Goal: Information Seeking & Learning: Learn about a topic

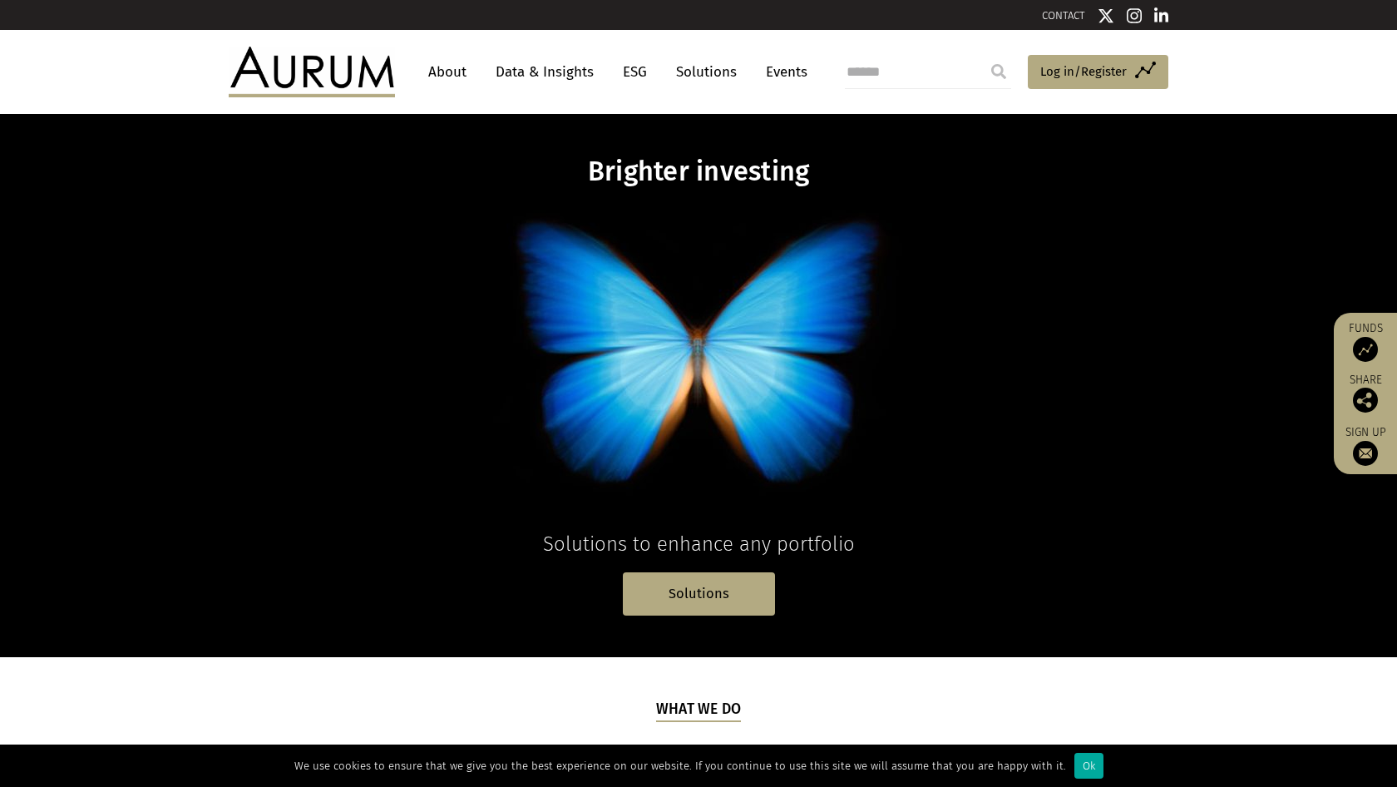
click at [443, 68] on link "About" at bounding box center [447, 72] width 55 height 31
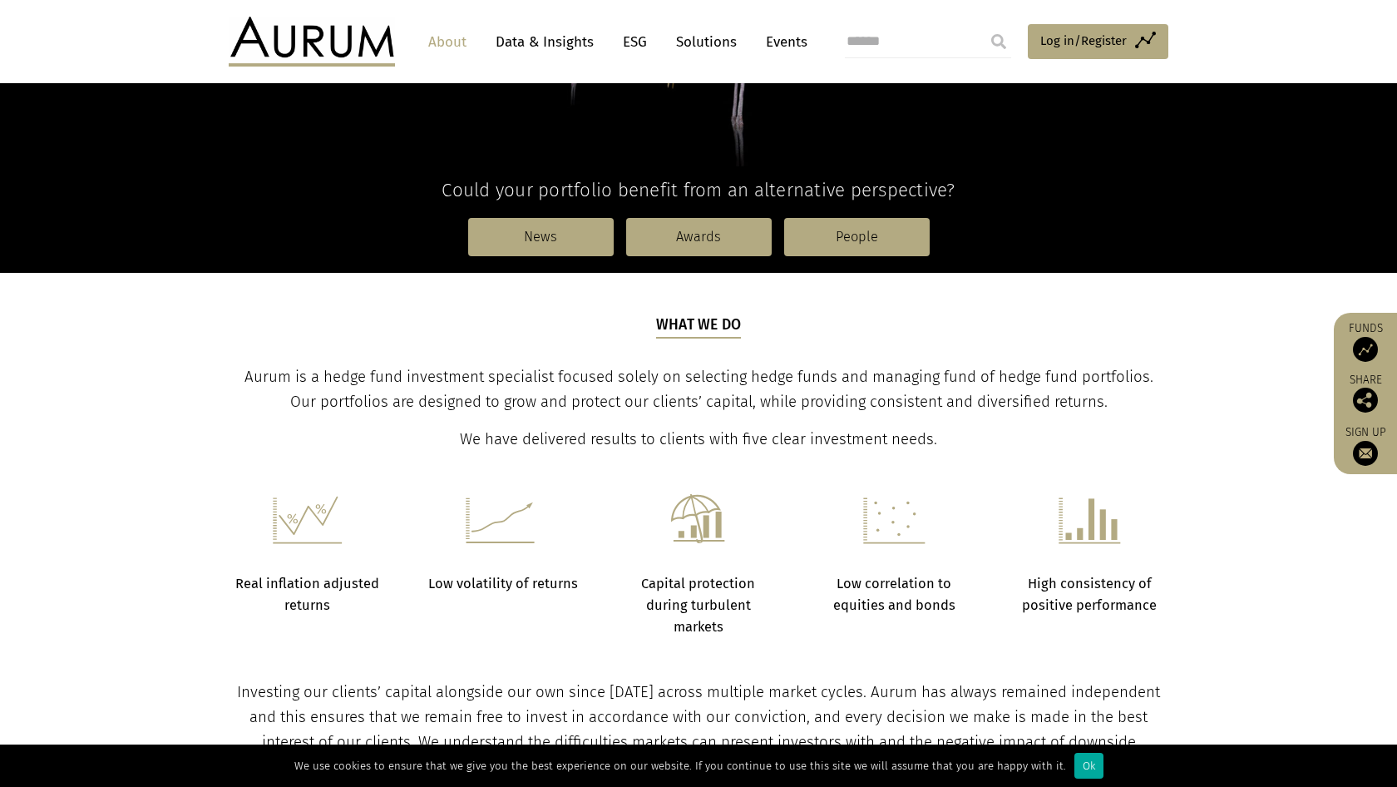
scroll to position [381, 0]
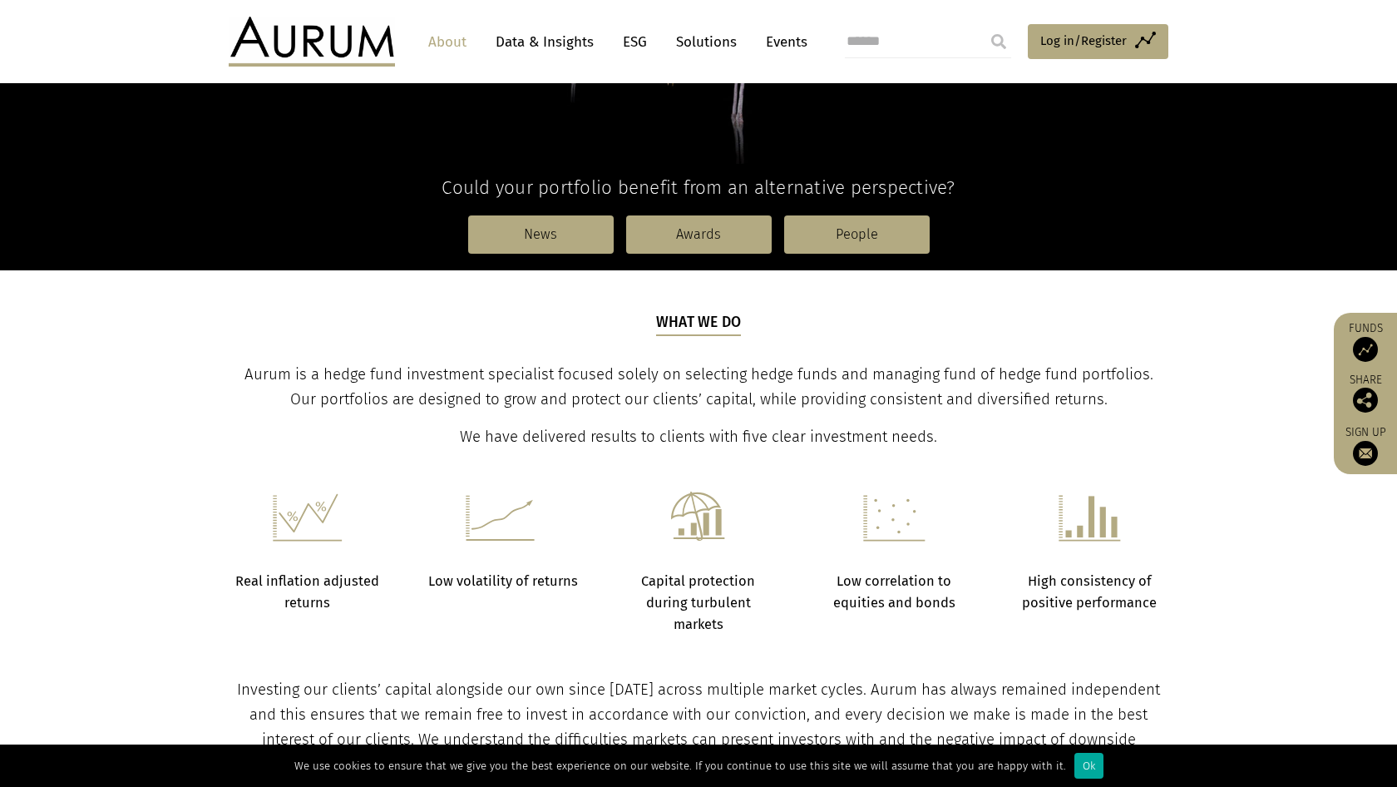
click at [271, 374] on span "Aurum is a hedge fund investment specialist focused solely on selecting hedge f…" at bounding box center [699, 386] width 909 height 43
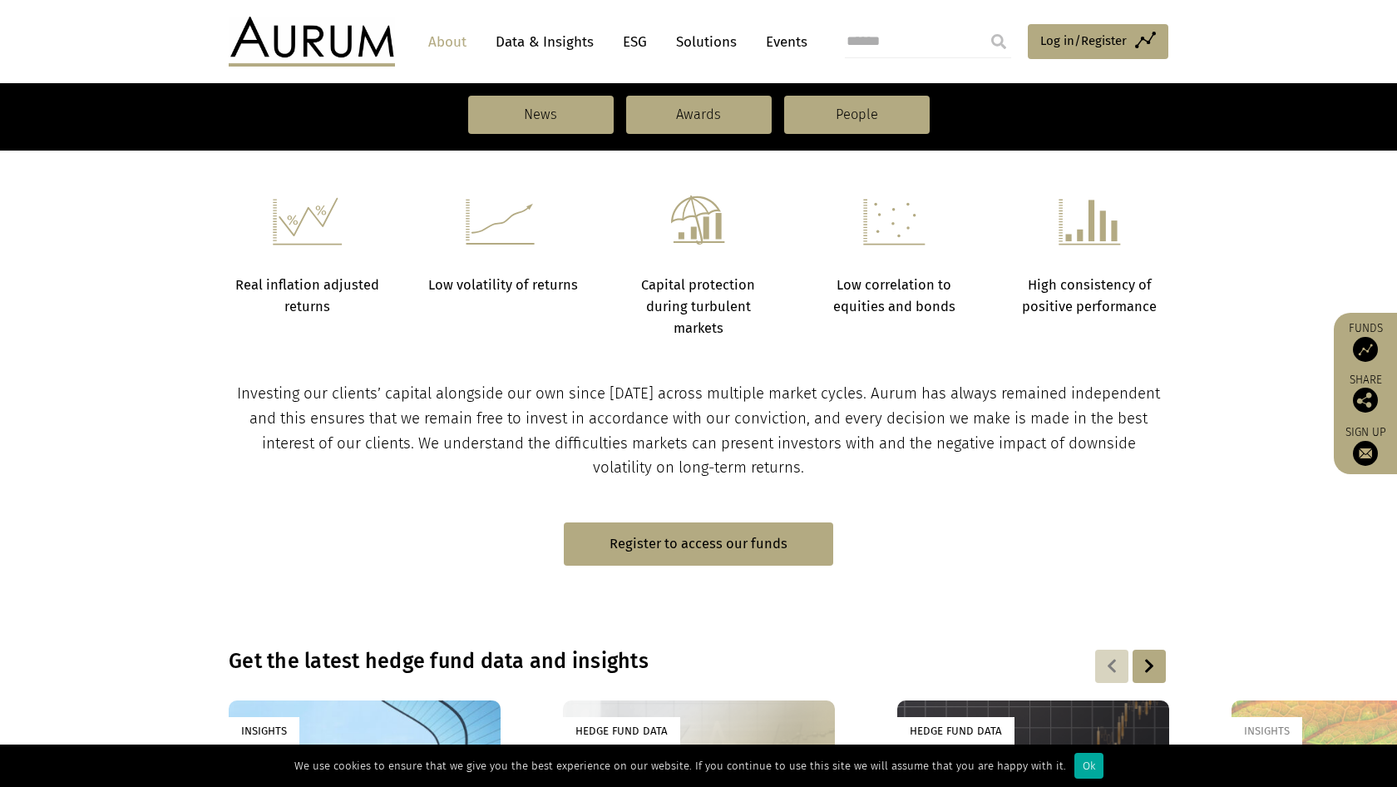
scroll to position [672, 0]
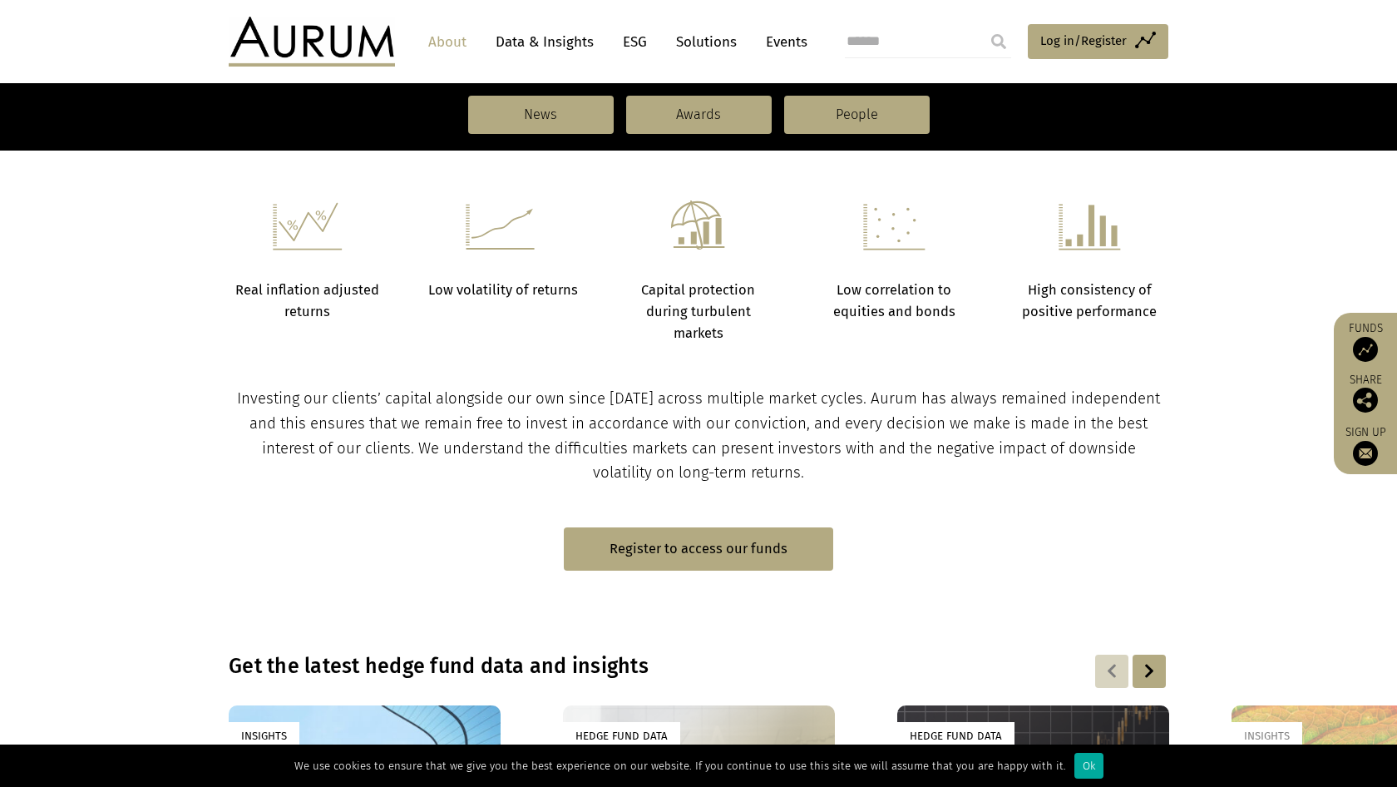
click at [533, 42] on link "Data & Insights" at bounding box center [544, 42] width 115 height 31
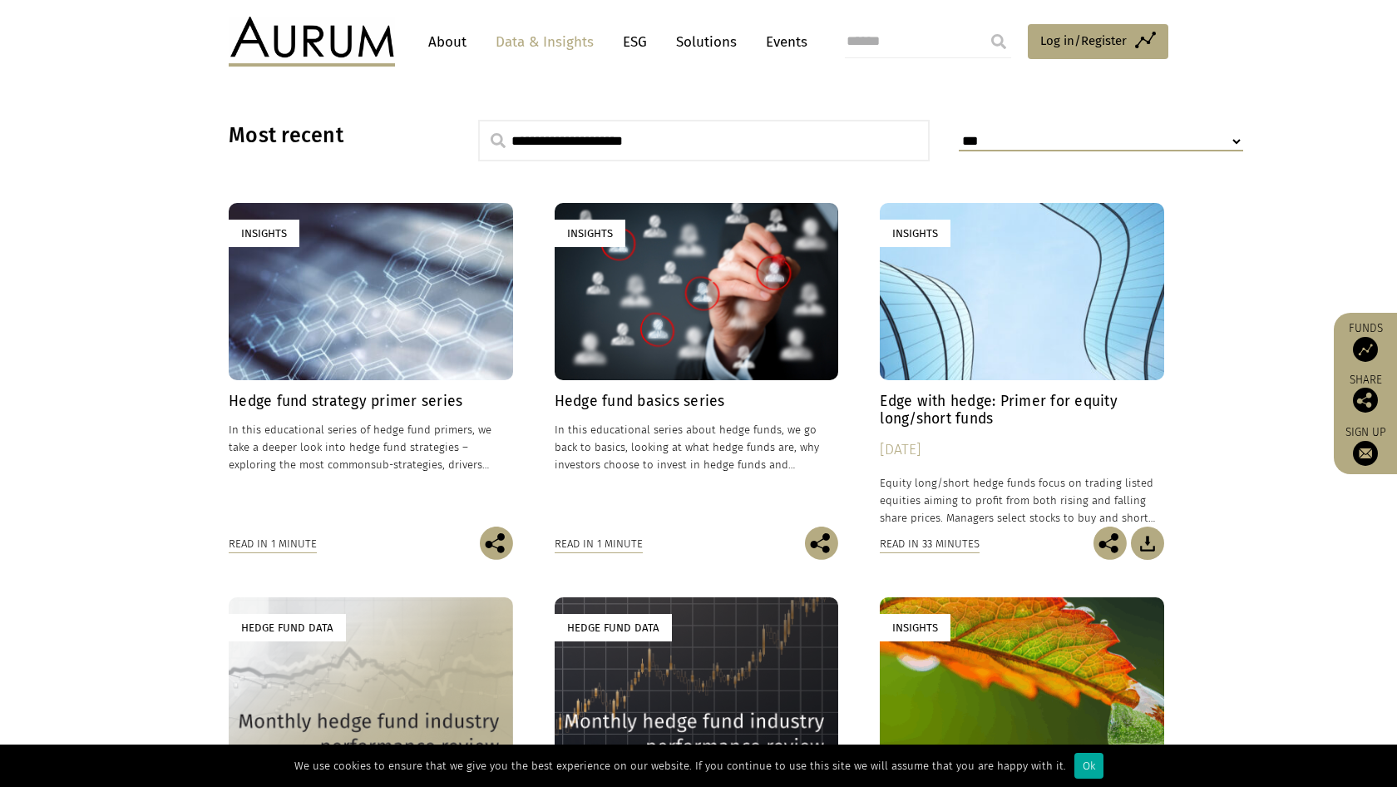
scroll to position [269, 0]
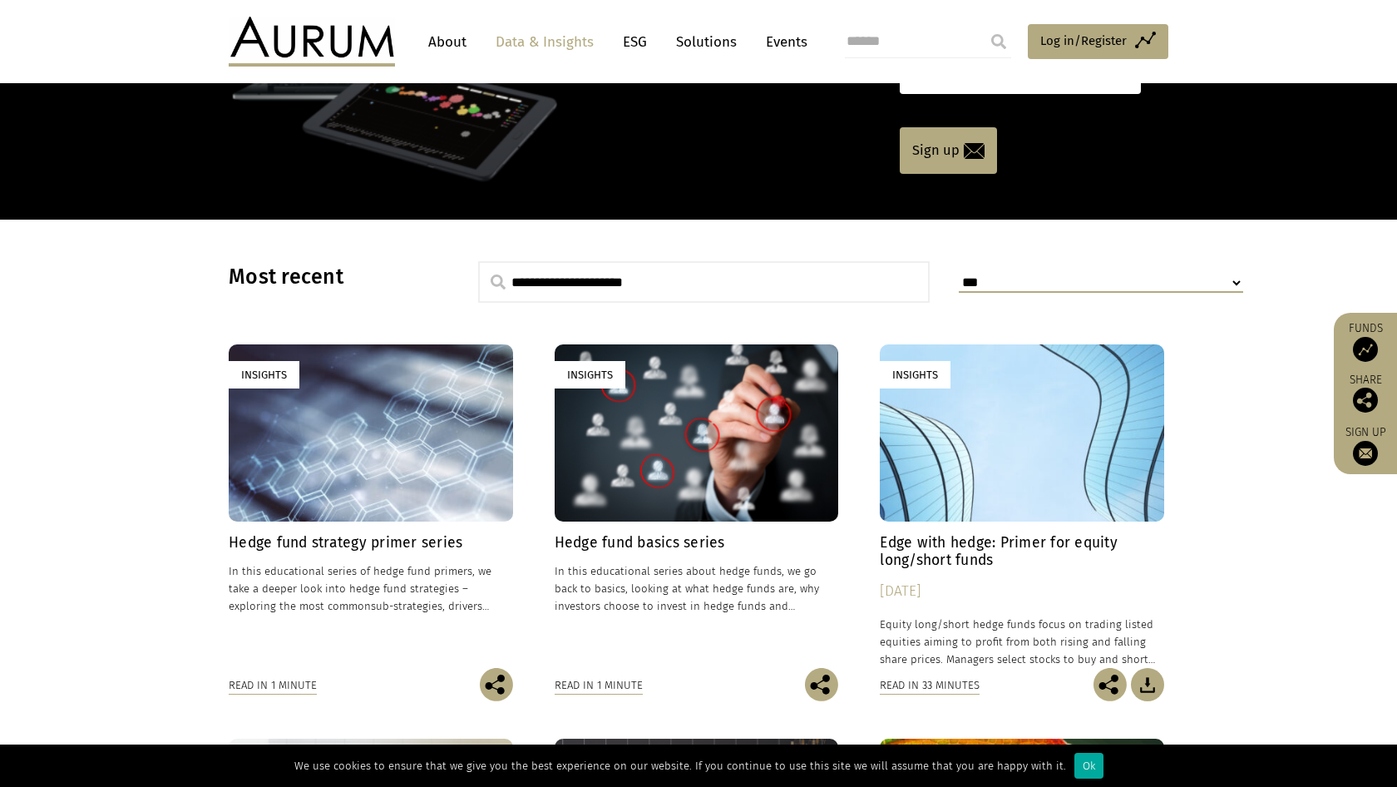
click at [782, 42] on link "Events" at bounding box center [783, 42] width 50 height 31
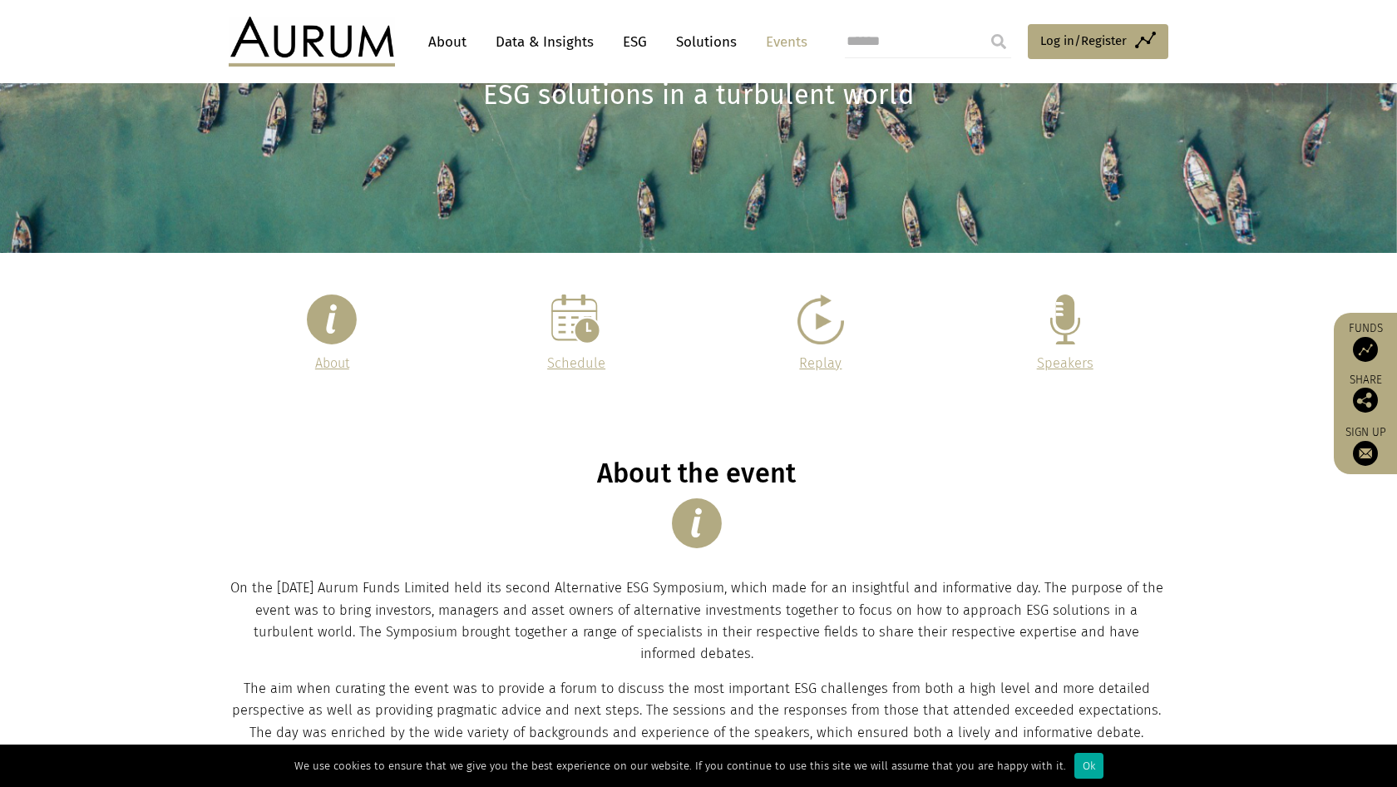
scroll to position [104, 0]
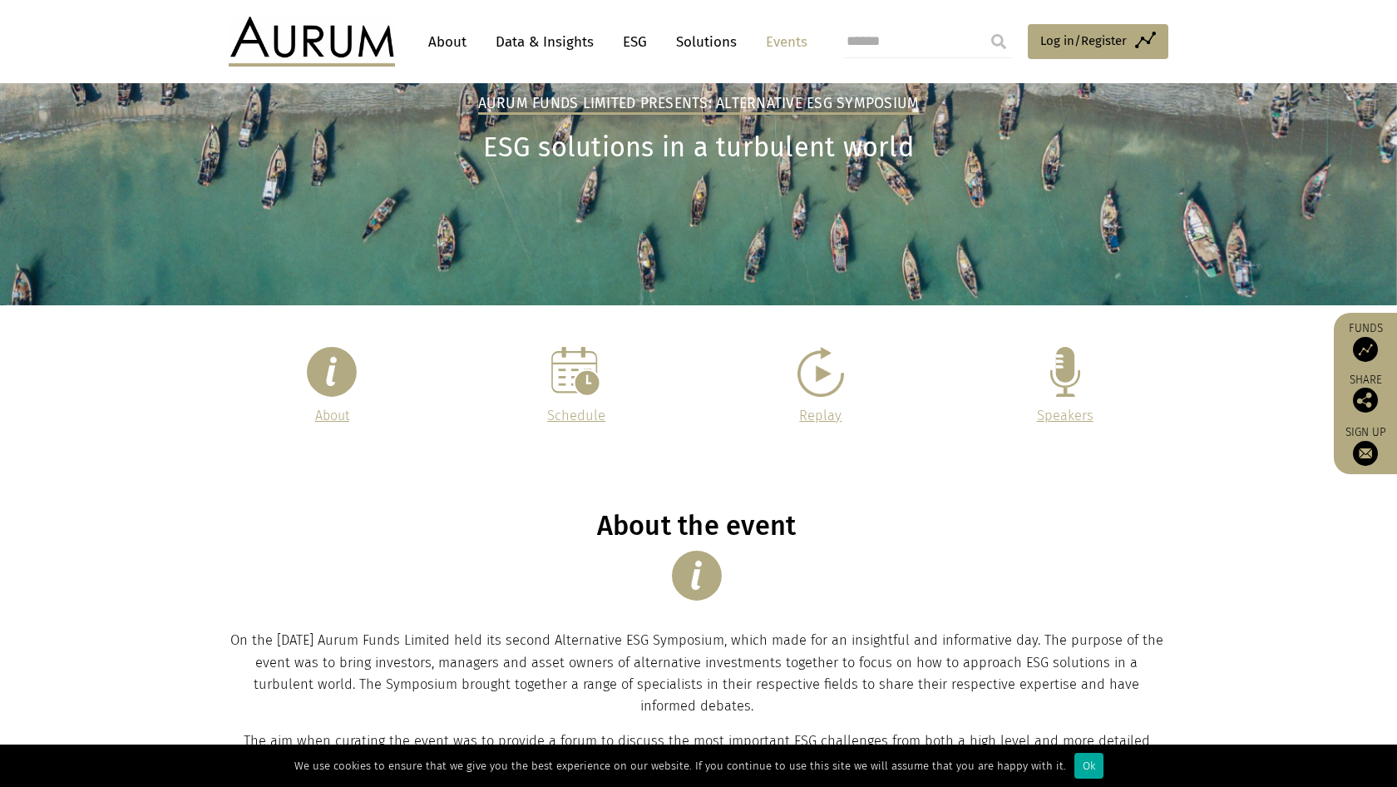
click at [710, 36] on link "Solutions" at bounding box center [706, 42] width 77 height 31
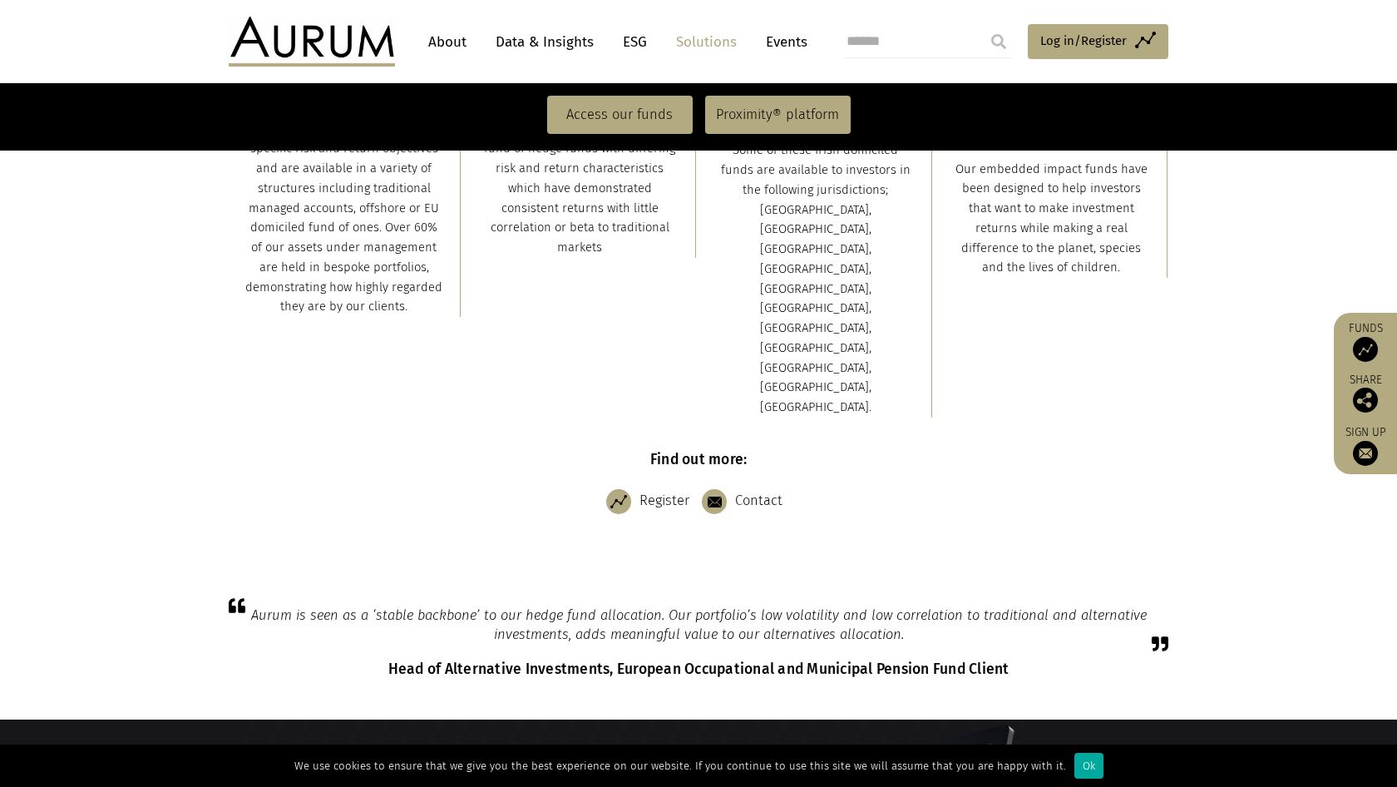
scroll to position [590, 0]
click at [554, 38] on link "Data & Insights" at bounding box center [544, 42] width 115 height 31
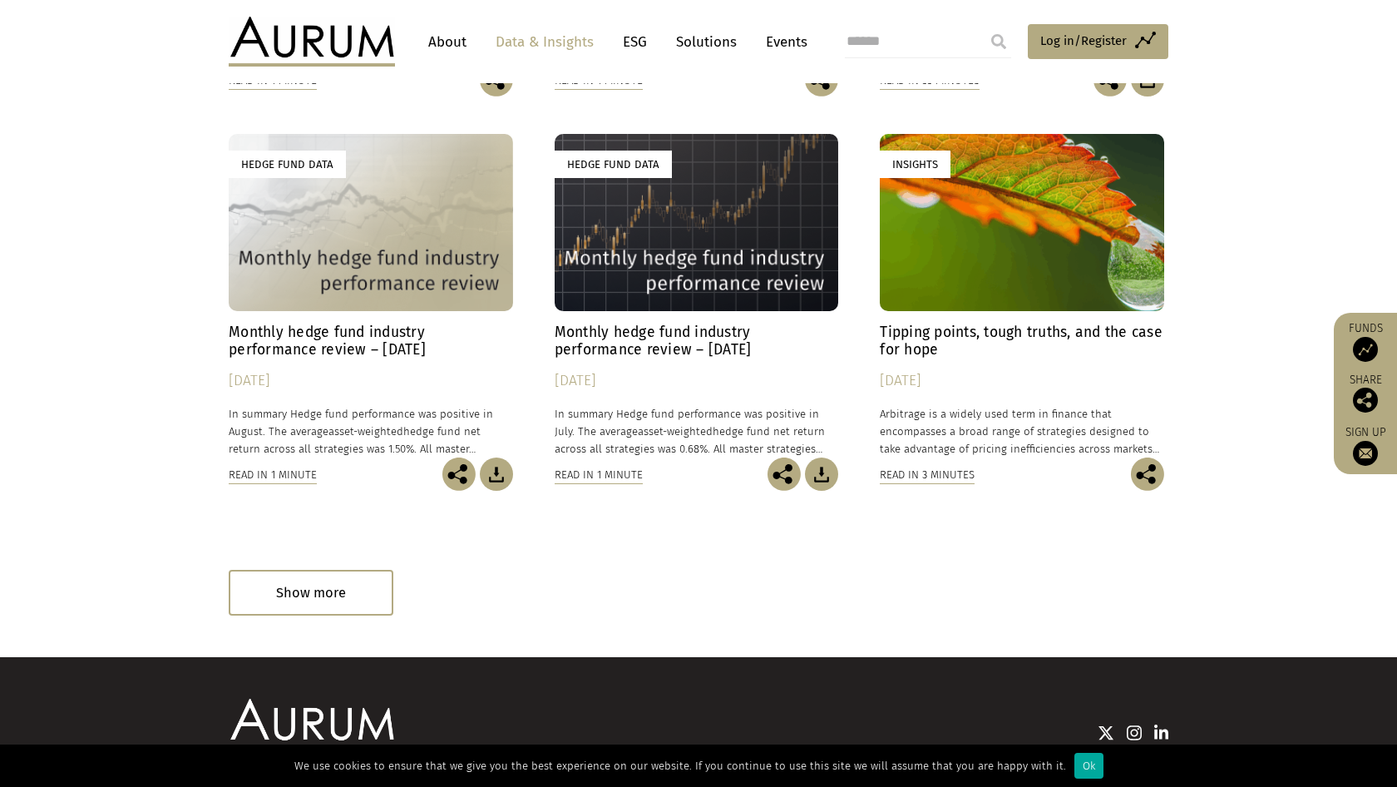
scroll to position [880, 0]
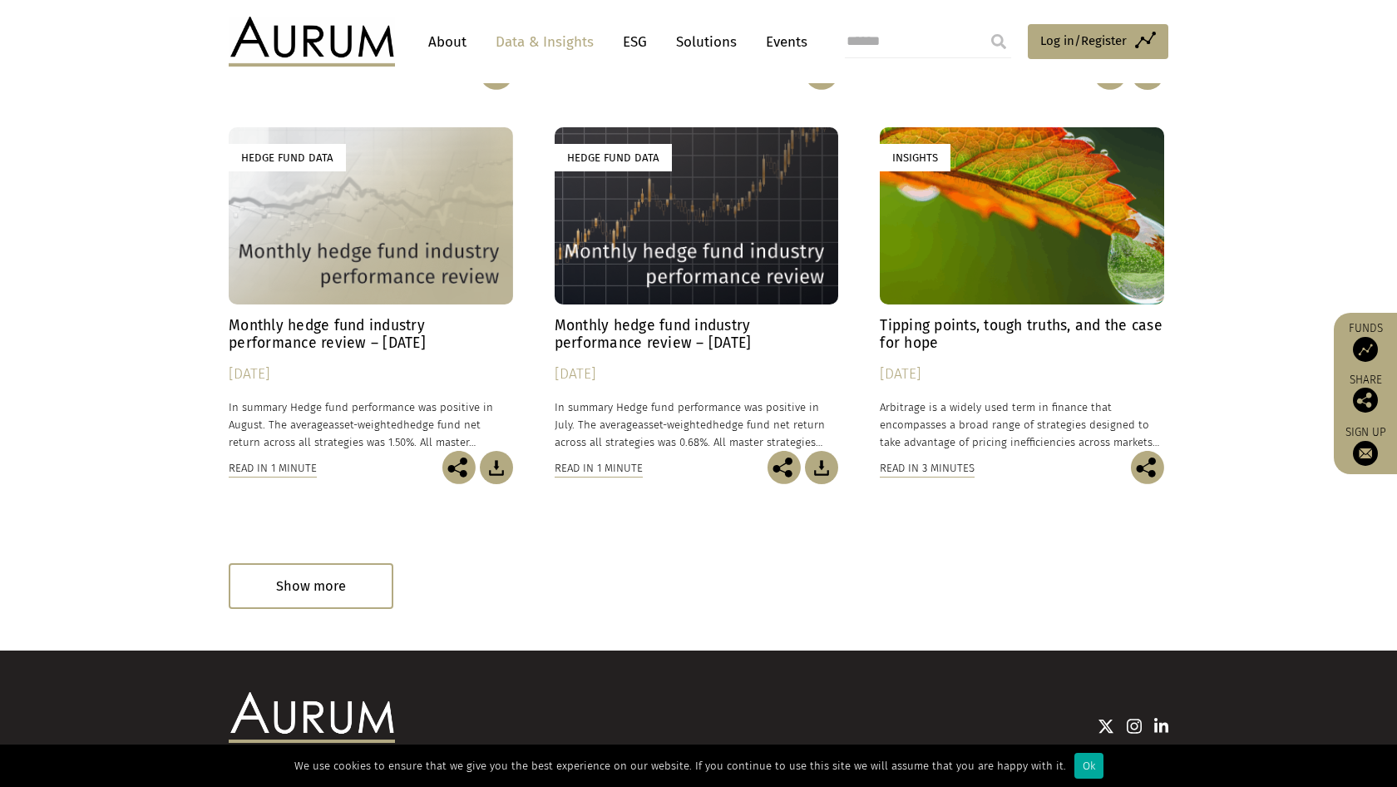
click at [289, 472] on div "Read in 1 minute" at bounding box center [273, 468] width 88 height 18
click at [329, 586] on div "Show more" at bounding box center [311, 586] width 165 height 46
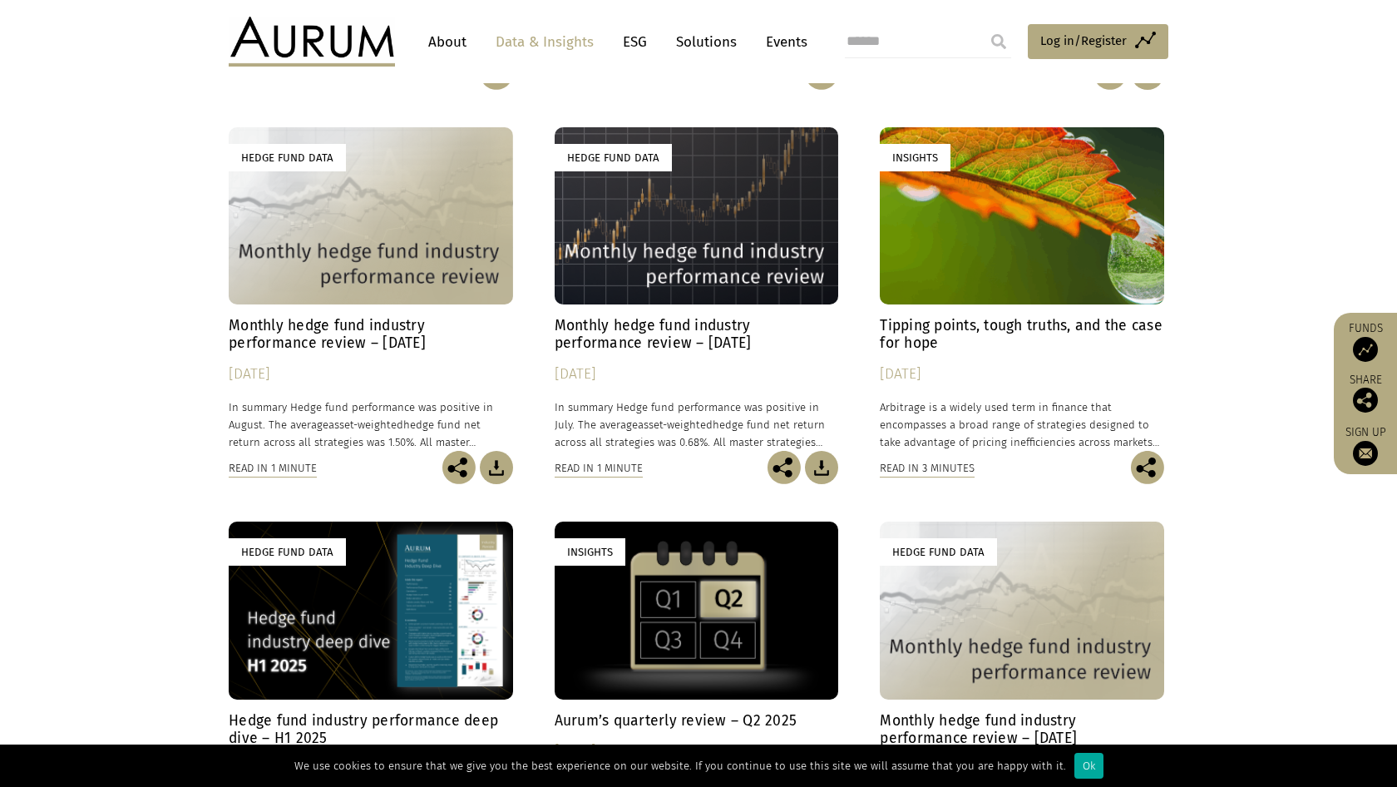
click at [310, 208] on div "Hedge Fund Data" at bounding box center [371, 215] width 284 height 177
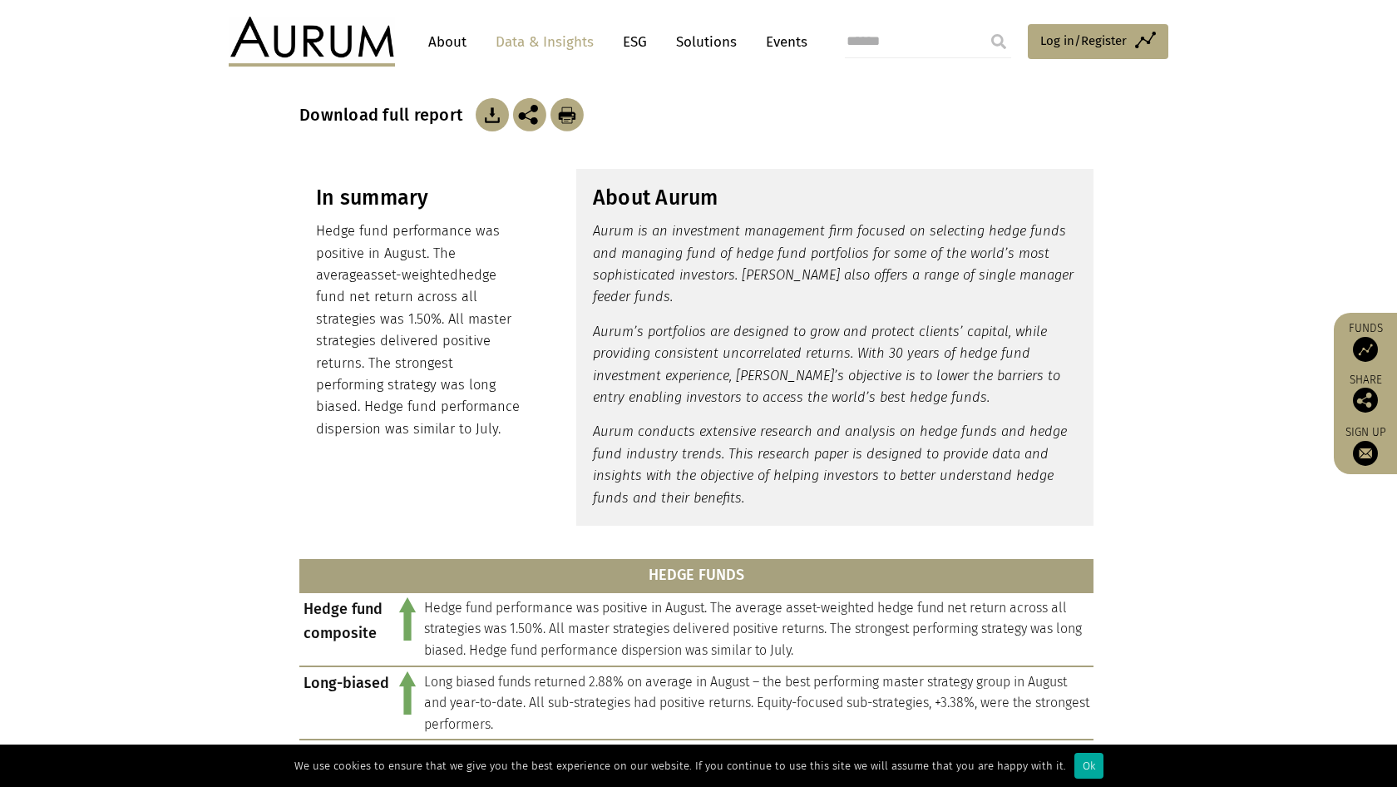
scroll to position [304, 0]
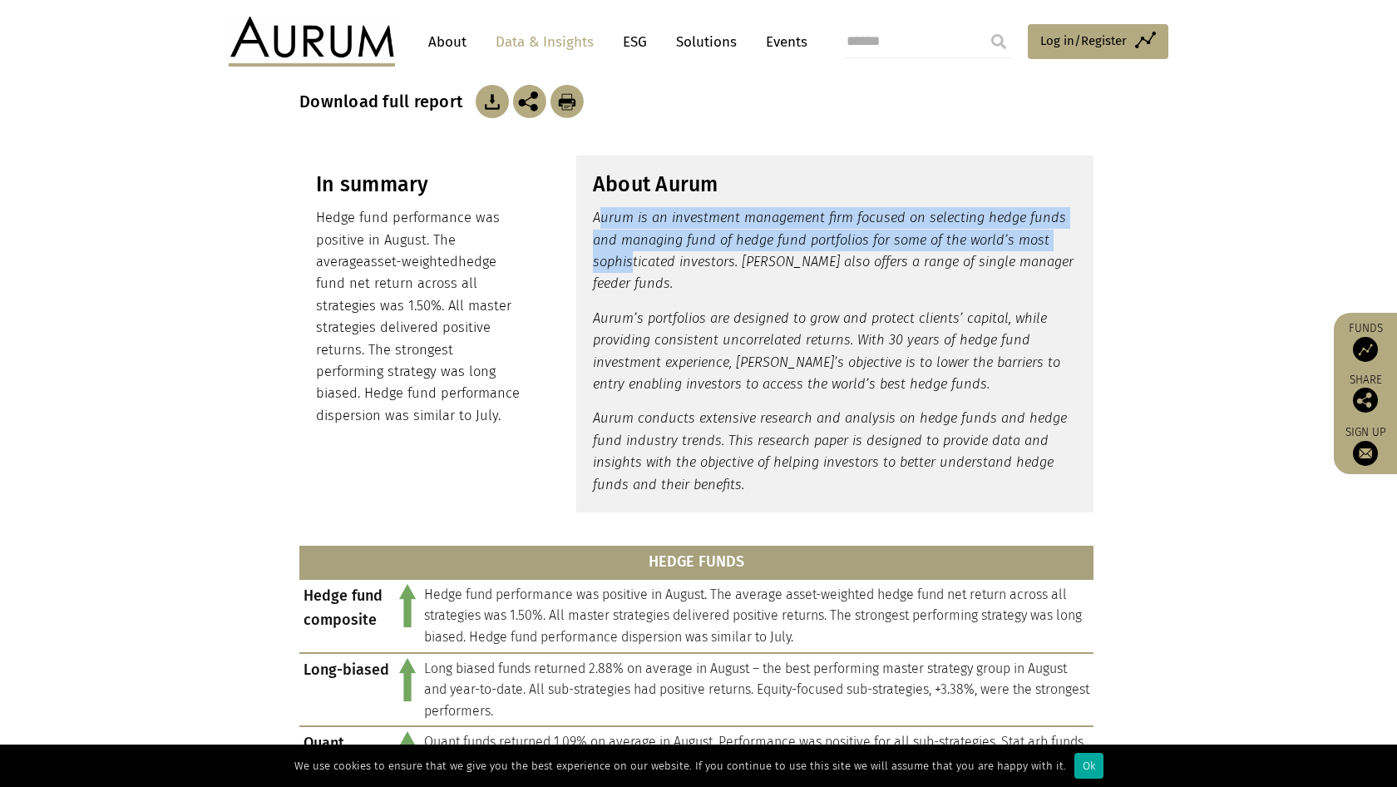
drag, startPoint x: 598, startPoint y: 212, endPoint x: 633, endPoint y: 260, distance: 58.9
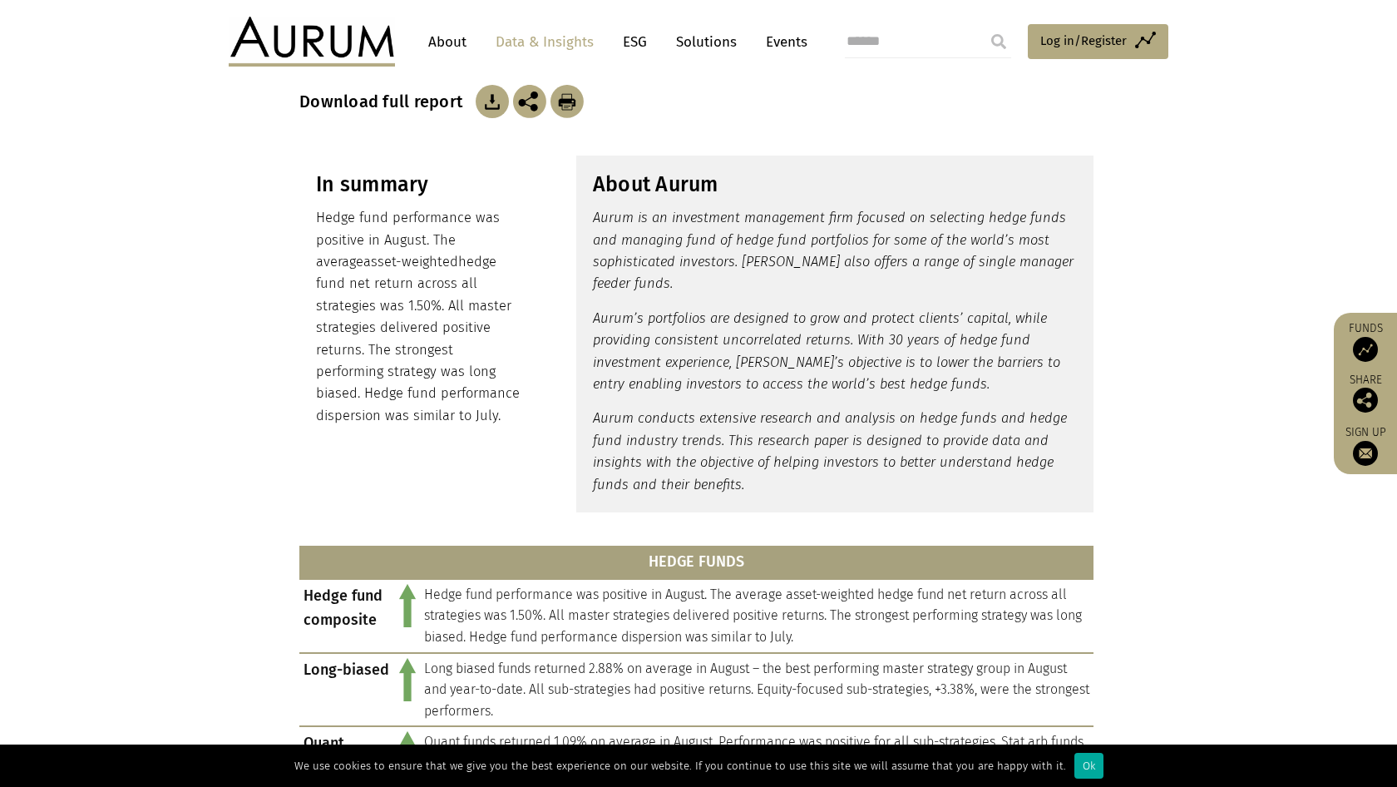
click at [735, 464] on em "Aurum conducts extensive research and analysis on hedge funds and hedge fund in…" at bounding box center [830, 451] width 474 height 82
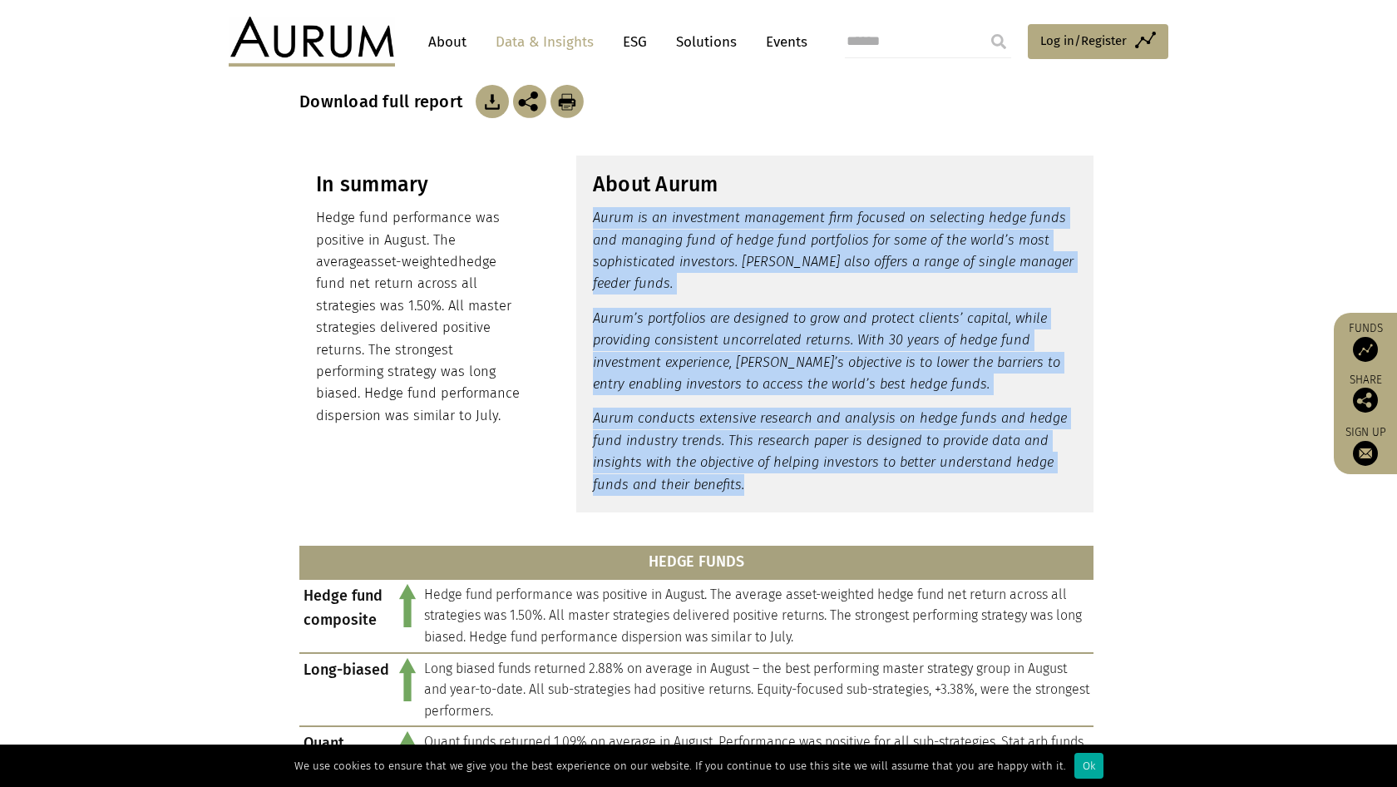
drag, startPoint x: 751, startPoint y: 477, endPoint x: 591, endPoint y: 219, distance: 303.7
click at [591, 219] on div "About Aurum Aurum is an investment management firm focused on selecting hedge f…" at bounding box center [834, 334] width 517 height 357
copy div "Aurum is an investment management firm focused on selecting hedge funds and man…"
